Goal: Information Seeking & Learning: Compare options

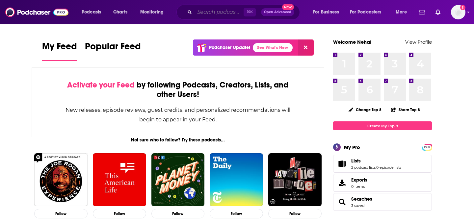
click at [221, 15] on input "Search podcasts, credits, & more..." at bounding box center [218, 12] width 49 height 11
click at [100, 11] on span "Podcasts" at bounding box center [91, 12] width 19 height 9
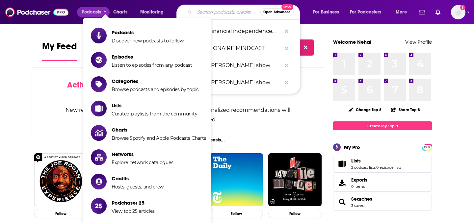
click at [219, 13] on input "Search podcasts, credits, & more..." at bounding box center [227, 12] width 66 height 11
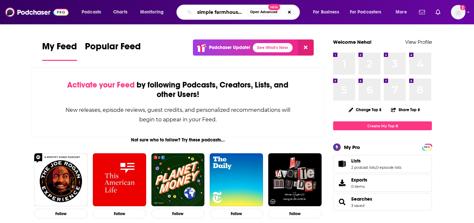
scroll to position [0, 3]
type input "simple farmhouse lif"
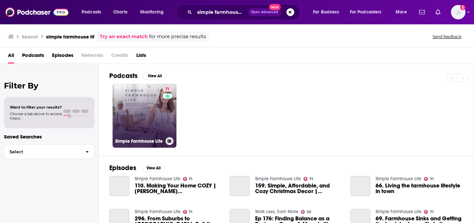
click at [147, 129] on link "71 Simple Farmhouse Life" at bounding box center [145, 116] width 64 height 64
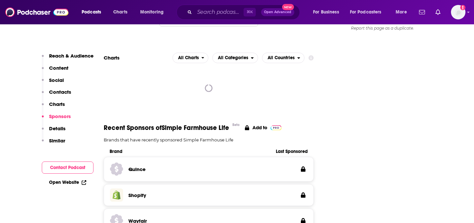
click at [53, 139] on p "Similar" at bounding box center [57, 141] width 16 height 6
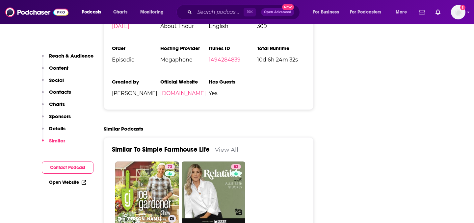
scroll to position [1159, 0]
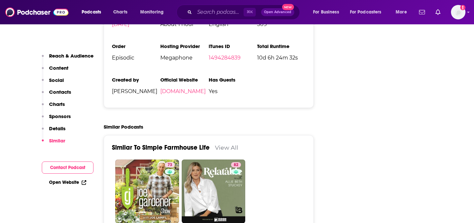
click at [224, 144] on link "View All" at bounding box center [226, 147] width 23 height 7
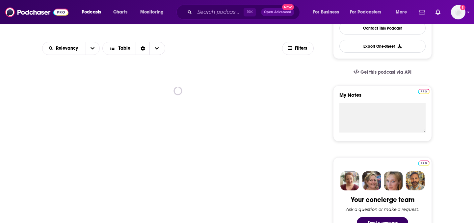
scroll to position [166, 0]
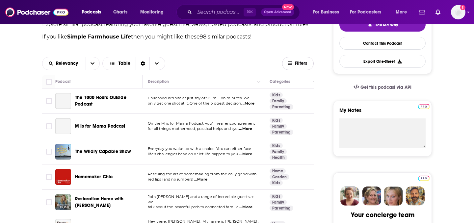
click at [296, 62] on span "Filters" at bounding box center [301, 63] width 13 height 5
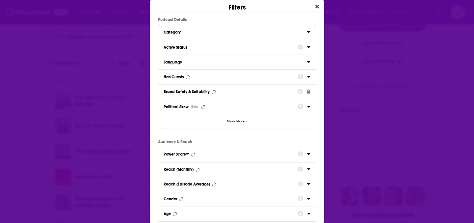
click at [307, 46] on icon "Dialog" at bounding box center [308, 46] width 3 height 5
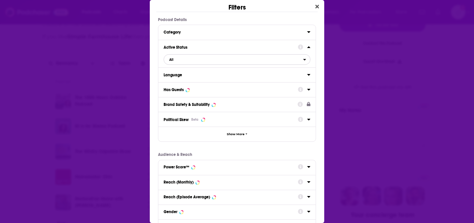
click at [169, 58] on span "All" at bounding box center [171, 60] width 4 height 4
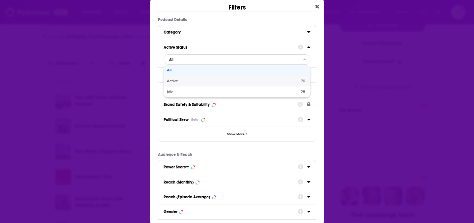
click at [184, 80] on span "Active" at bounding box center [203, 81] width 72 height 4
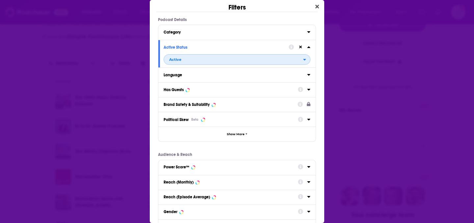
scroll to position [80, 0]
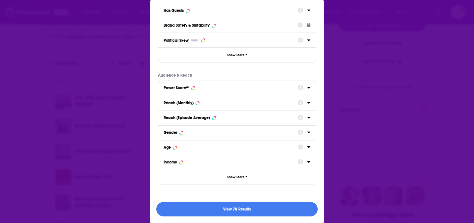
click at [238, 207] on button "View 70 Results" at bounding box center [236, 209] width 161 height 15
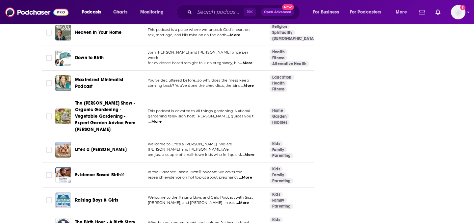
scroll to position [1184, 0]
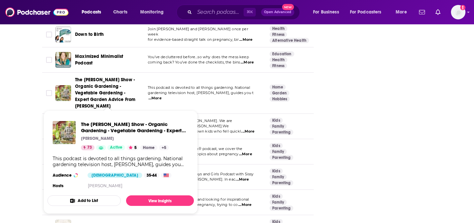
click at [117, 82] on span "The [PERSON_NAME] Show - Organic Gardening - Vegetable Gardening - Expert Garde…" at bounding box center [105, 93] width 60 height 32
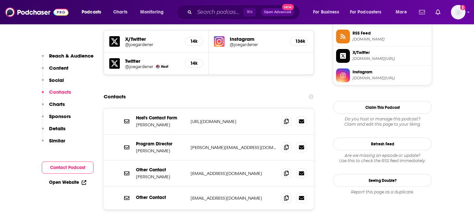
scroll to position [597, 0]
